Goal: Task Accomplishment & Management: Complete application form

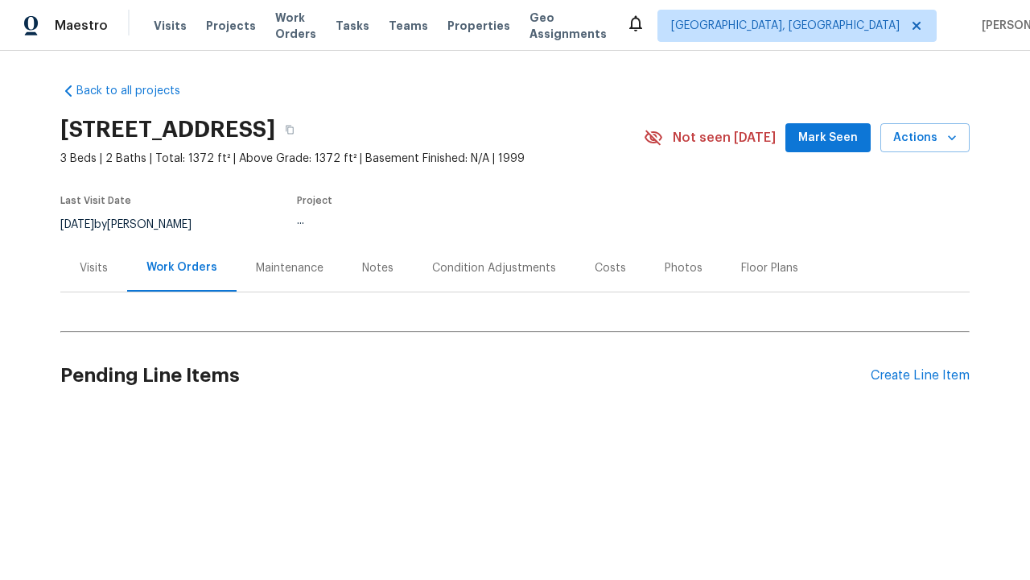
click at [920, 375] on div "Create Line Item" at bounding box center [920, 375] width 99 height 15
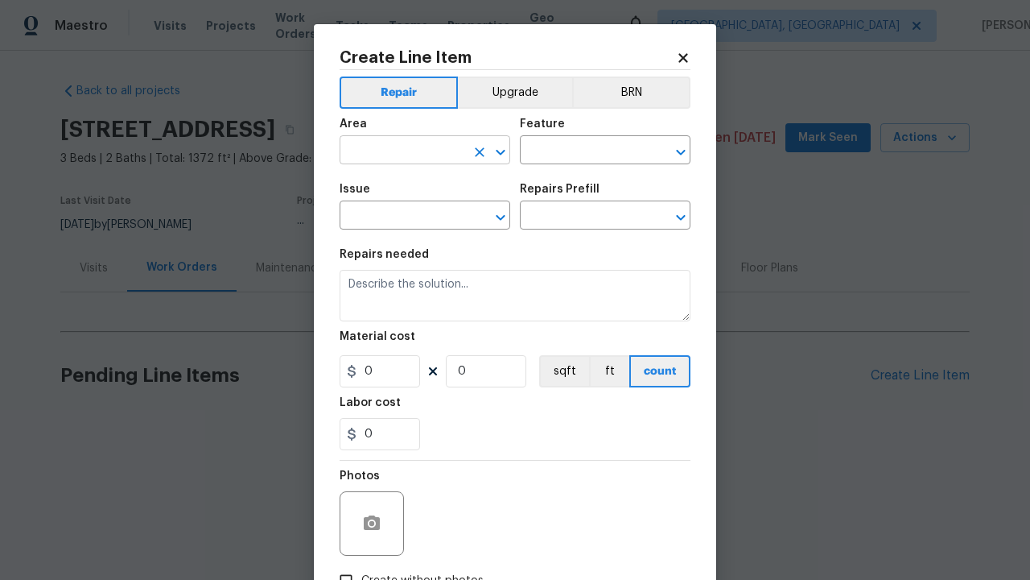
click at [402, 151] on input "text" at bounding box center [403, 151] width 126 height 25
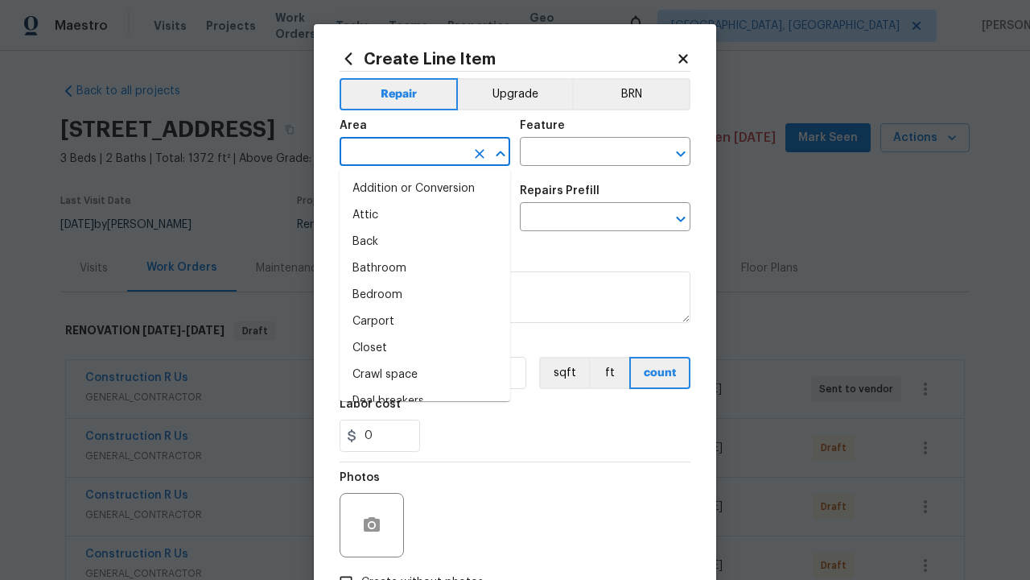
type input "Bedroom"
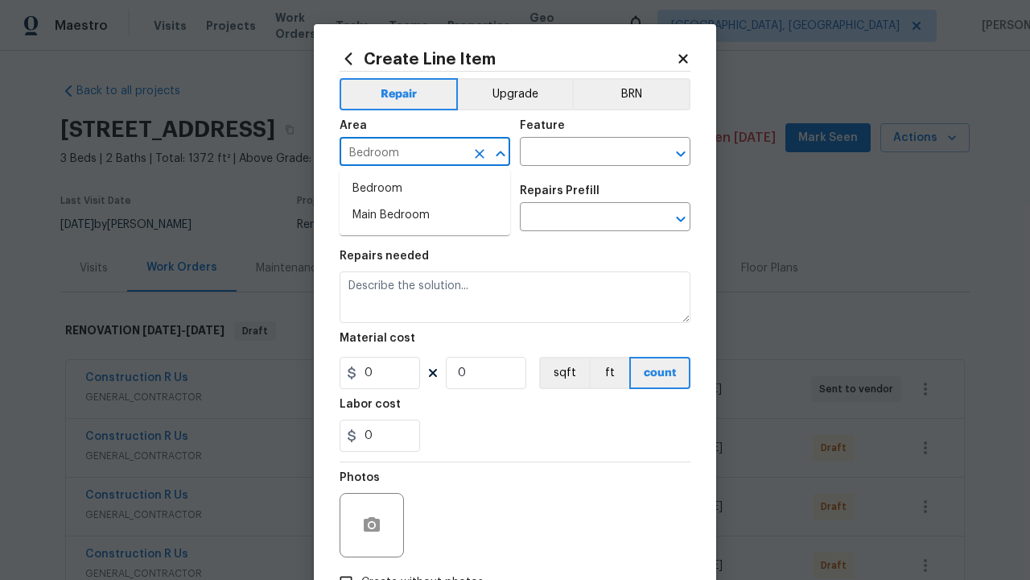
click at [425, 188] on li "Bedroom" at bounding box center [425, 188] width 171 height 27
type input "Bedroom"
click at [583, 153] on input "text" at bounding box center [583, 153] width 126 height 25
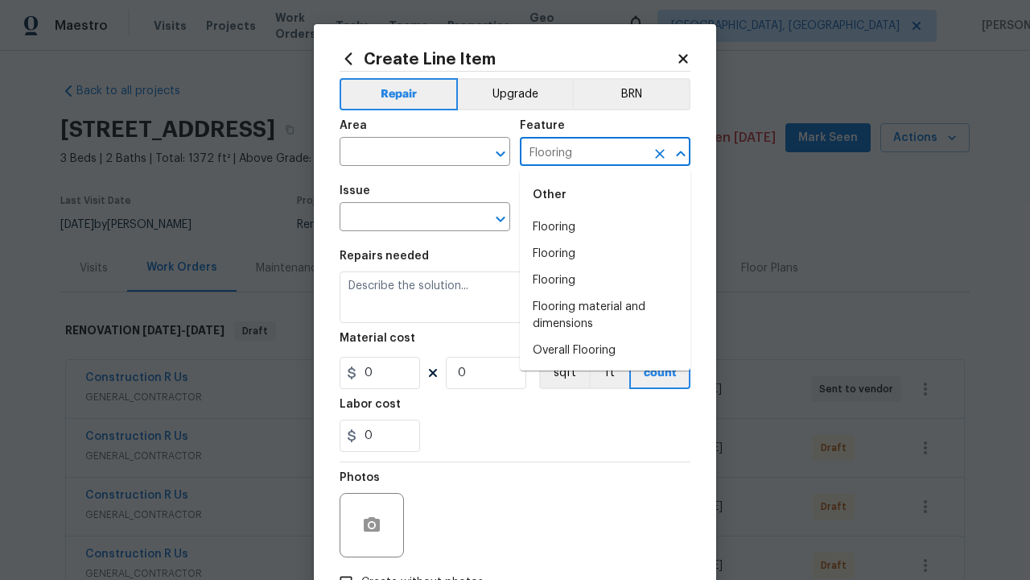
click at [605, 227] on li "Flooring" at bounding box center [605, 227] width 171 height 27
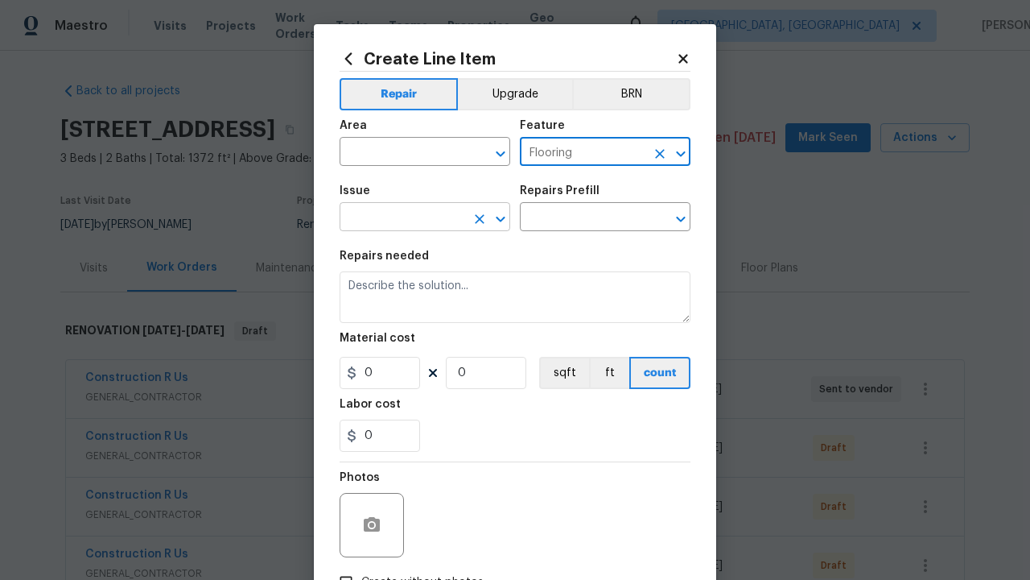
type input "Flooring"
click at [402, 218] on input "text" at bounding box center [403, 218] width 126 height 25
type input "Wallpaper"
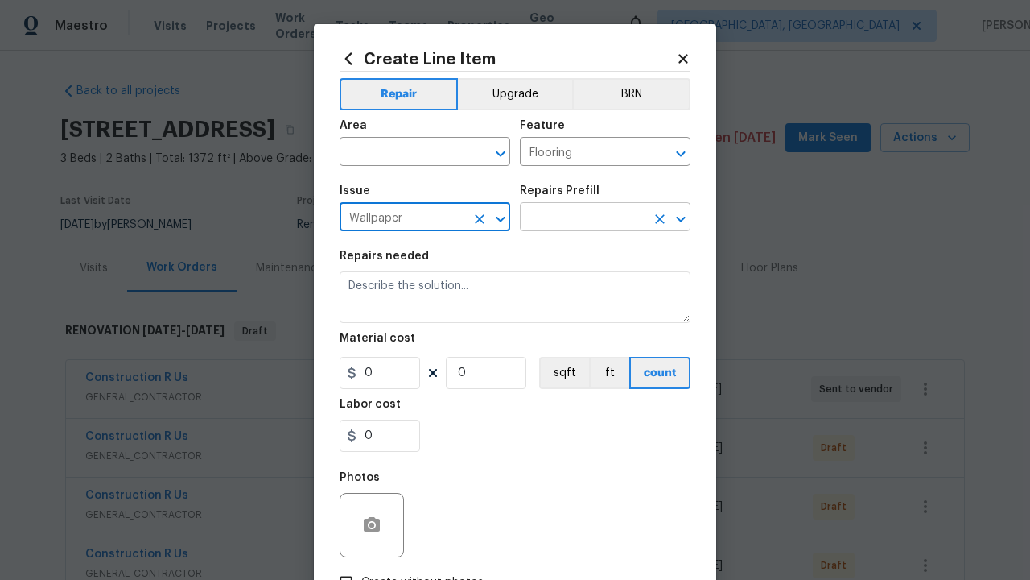
type input "Wallpaper"
click at [583, 218] on input "text" at bounding box center [583, 218] width 126 height 25
type input "Remove"
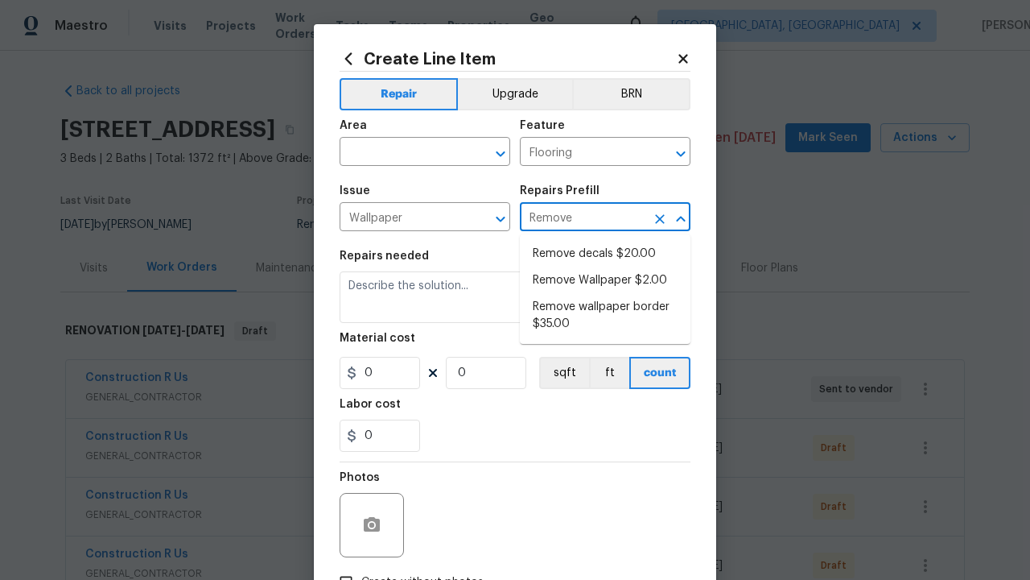
click at [605, 254] on li "Remove decals $20.00" at bounding box center [605, 254] width 171 height 27
type input "Walls and Ceiling"
type input "Remove decals $20.00"
type textarea "Remove decals from door/wall/ceiling"
type input "20"
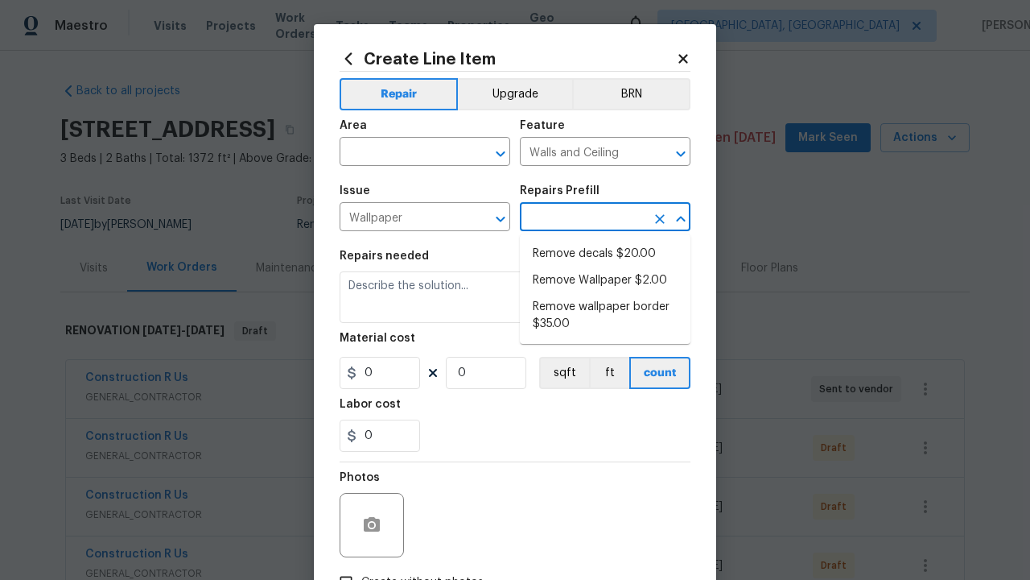
type input "1"
type input "Remove decals $20.00"
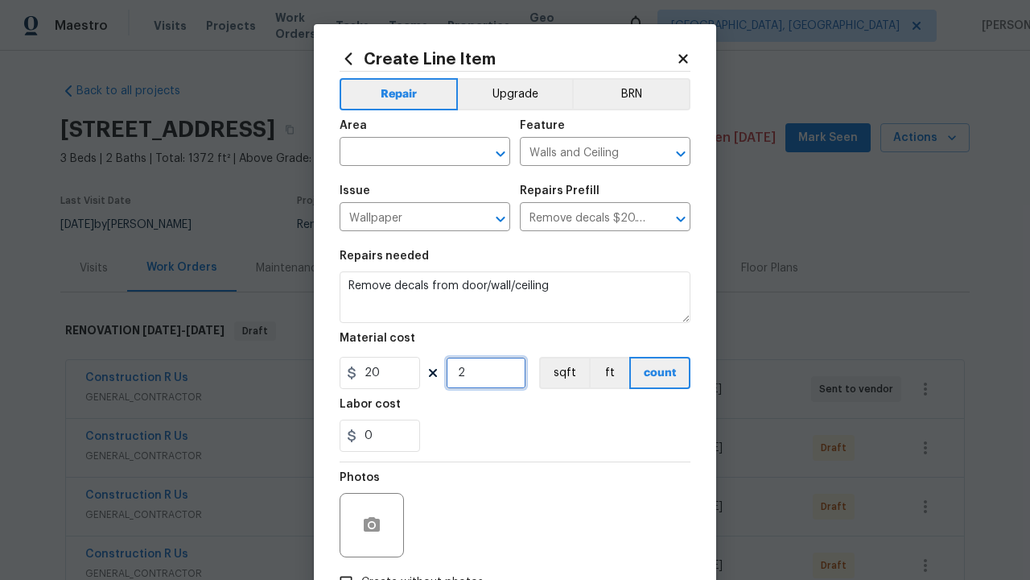
type input "2"
click at [563, 373] on button "sqft" at bounding box center [564, 373] width 50 height 32
click at [346, 567] on input "Create without photos" at bounding box center [346, 582] width 31 height 31
checkbox input "true"
